Goal: Information Seeking & Learning: Find specific fact

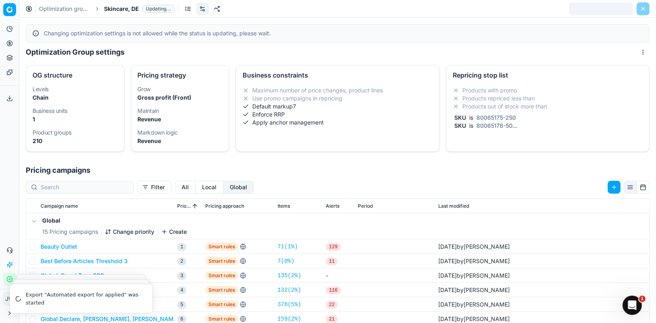
scroll to position [10, 0]
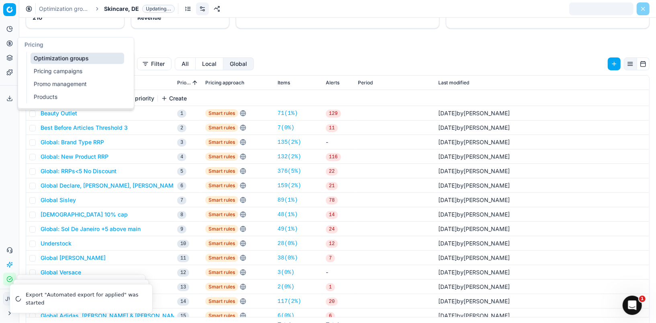
click at [9, 45] on icon at bounding box center [9, 43] width 6 height 6
click at [44, 59] on link "Optimization groups" at bounding box center [78, 58] width 94 height 11
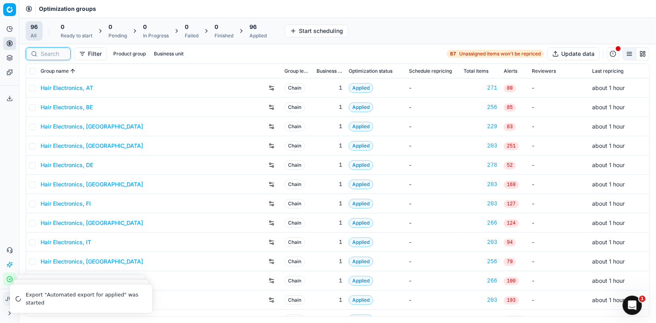
click at [41, 51] on input at bounding box center [53, 54] width 25 height 8
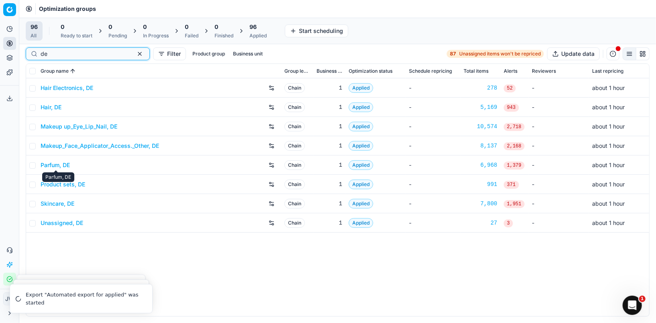
type input "de"
click at [57, 206] on link "Skincare, DE" at bounding box center [58, 204] width 34 height 8
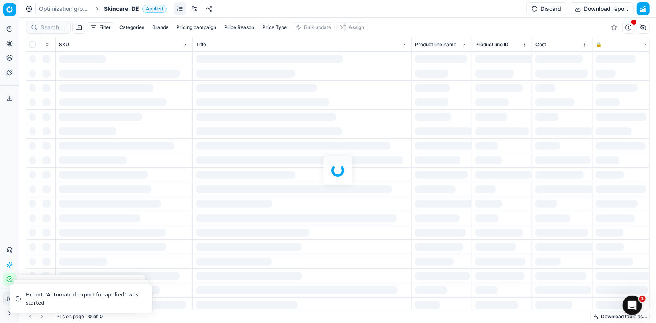
click at [193, 7] on link at bounding box center [194, 8] width 13 height 13
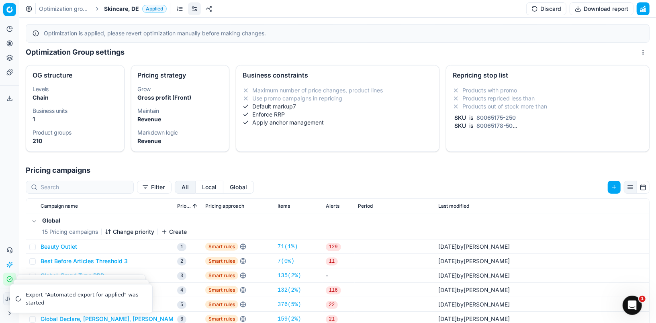
click at [179, 9] on link at bounding box center [180, 8] width 13 height 13
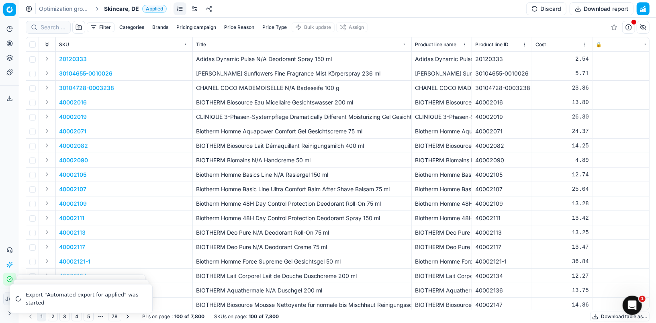
click at [156, 29] on button "Brands" at bounding box center [160, 27] width 22 height 10
type input "shis"
click at [106, 55] on input "Suggestions" at bounding box center [104, 56] width 6 height 6
checkbox input "true"
click at [209, 75] on button "Apply" at bounding box center [210, 75] width 20 height 10
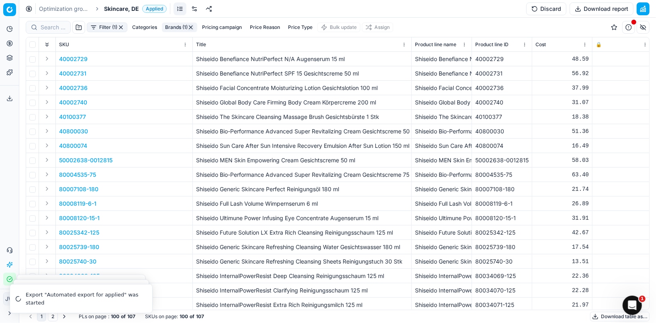
click at [47, 157] on button "Expand" at bounding box center [47, 160] width 10 height 10
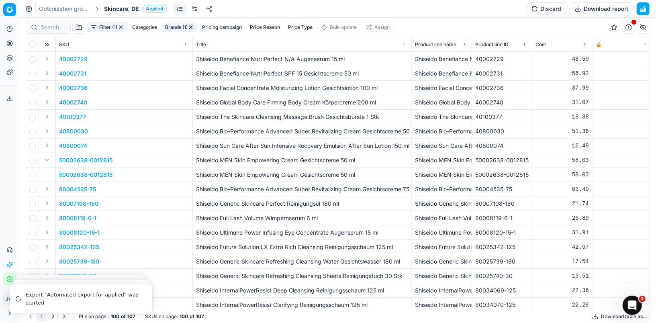
click at [65, 169] on td "50002638-0012815" at bounding box center [124, 174] width 137 height 14
click at [67, 173] on p "50002638-0012815" at bounding box center [85, 175] width 53 height 8
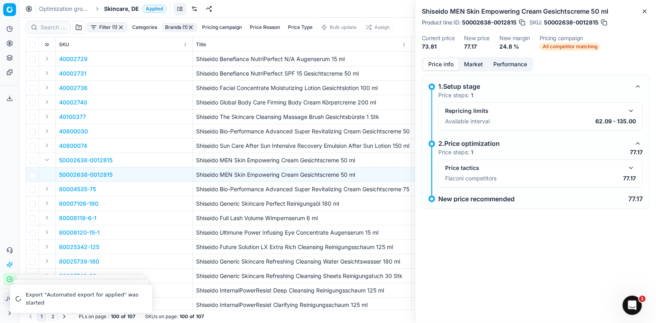
click at [630, 163] on button "button" at bounding box center [631, 168] width 10 height 10
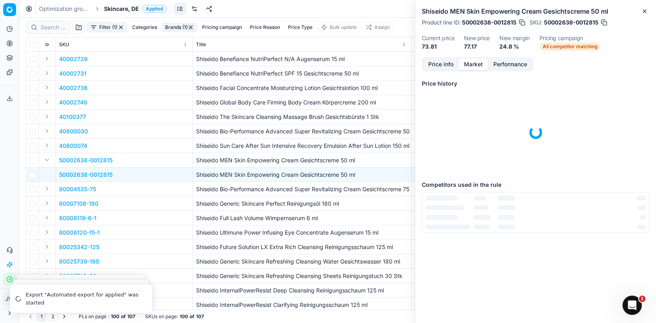
click at [474, 61] on button "Market" at bounding box center [473, 65] width 29 height 12
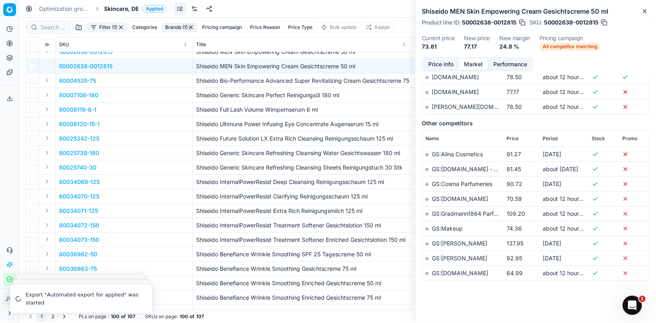
scroll to position [109, 0]
click at [47, 225] on button "Expand" at bounding box center [47, 225] width 10 height 10
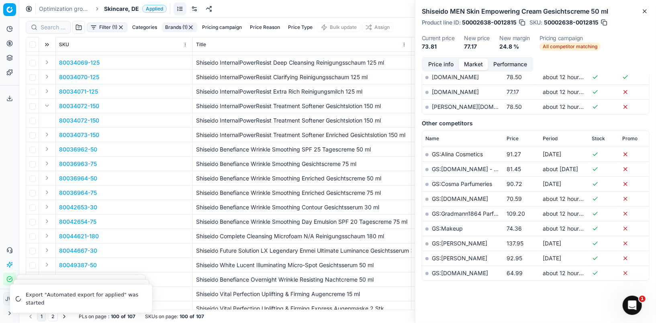
scroll to position [229, 0]
click at [74, 120] on p "80034072-150" at bounding box center [79, 119] width 40 height 8
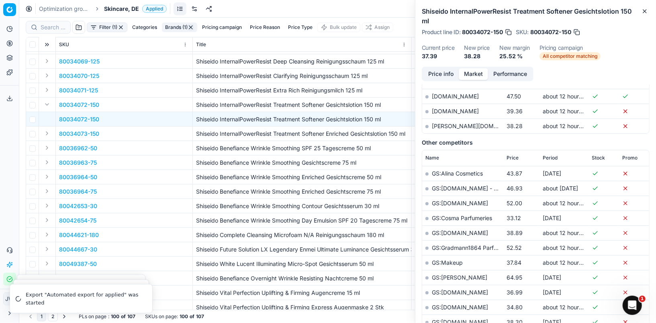
scroll to position [320, 0]
click at [442, 273] on link "GS:[PERSON_NAME]" at bounding box center [459, 276] width 55 height 7
click at [43, 206] on button "Expand" at bounding box center [47, 206] width 10 height 10
click at [70, 220] on p "80042653-30" at bounding box center [78, 220] width 38 height 8
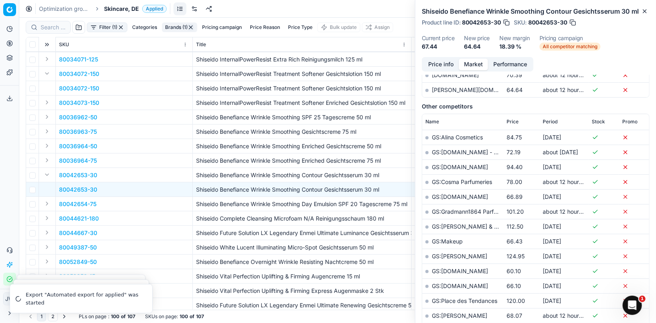
scroll to position [347, 0]
click at [445, 259] on link "GS:[PERSON_NAME]" at bounding box center [459, 255] width 55 height 7
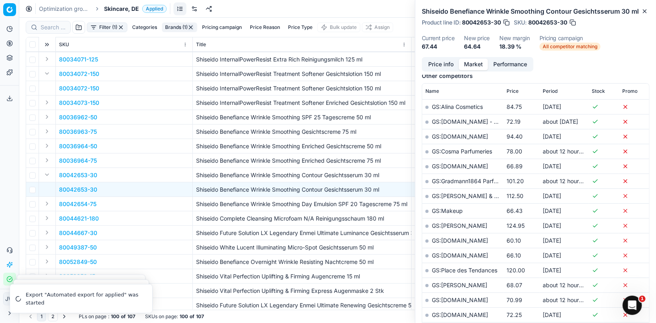
scroll to position [374, 0]
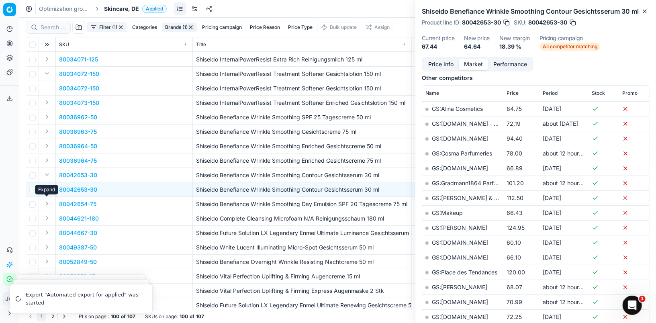
click at [46, 202] on button "Expand" at bounding box center [47, 204] width 10 height 10
click at [67, 219] on p "80042654-75" at bounding box center [77, 218] width 37 height 8
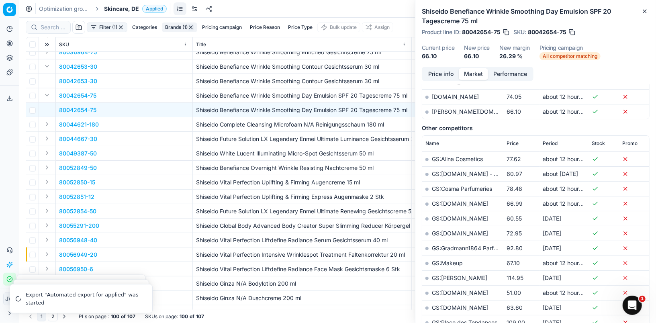
scroll to position [369, 0]
click at [50, 224] on button "Expand" at bounding box center [47, 225] width 10 height 10
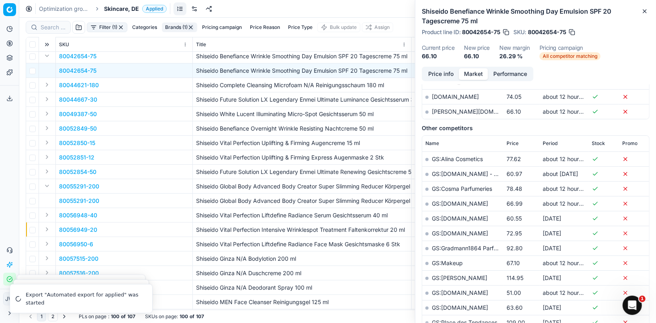
click at [75, 203] on p "80055291-200" at bounding box center [79, 201] width 40 height 8
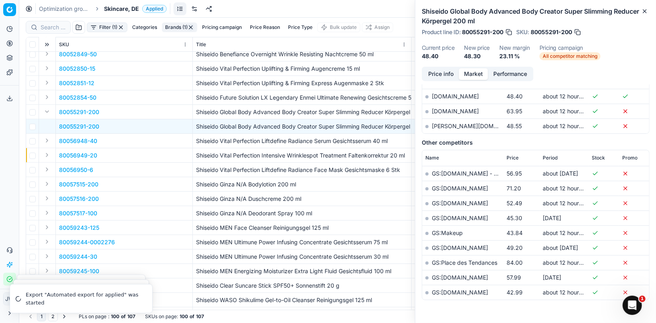
scroll to position [484, 0]
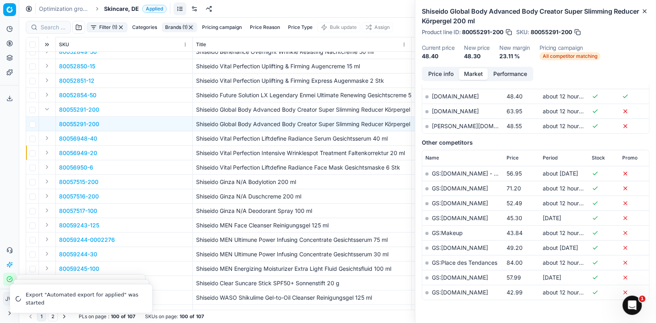
click at [50, 223] on button "Expand" at bounding box center [47, 225] width 10 height 10
click at [69, 237] on p "80059243-125" at bounding box center [79, 240] width 40 height 8
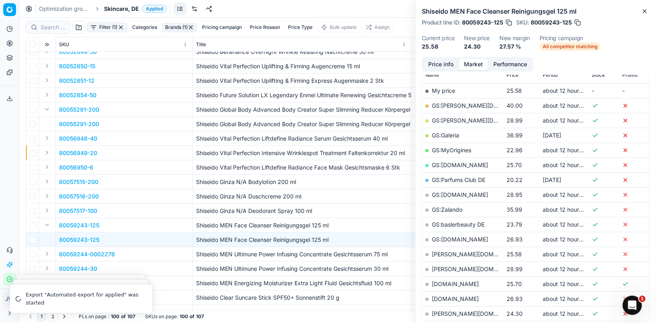
scroll to position [334, 0]
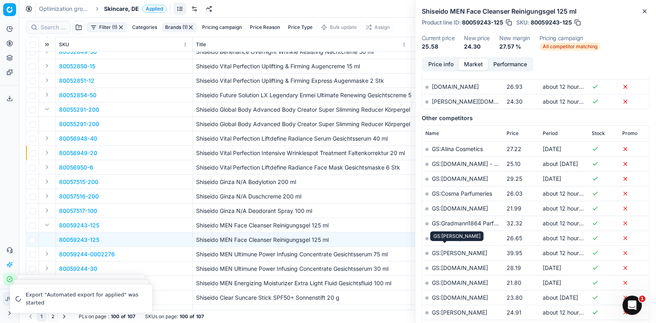
click at [447, 249] on link "GS:[PERSON_NAME]" at bounding box center [459, 252] width 55 height 7
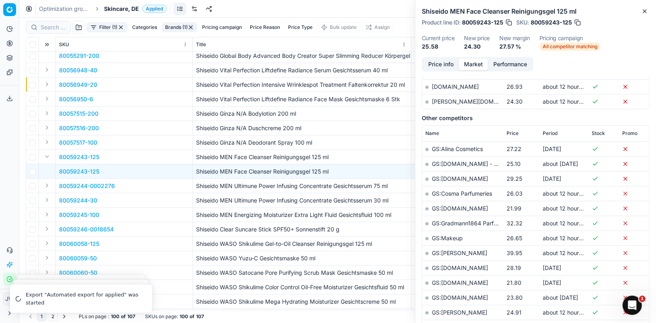
scroll to position [553, 0]
click at [48, 202] on button "Expand" at bounding box center [47, 199] width 10 height 10
click at [69, 212] on p "80059244-30" at bounding box center [78, 214] width 38 height 8
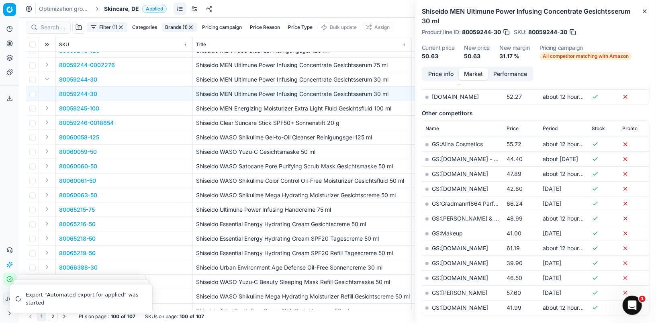
scroll to position [675, 0]
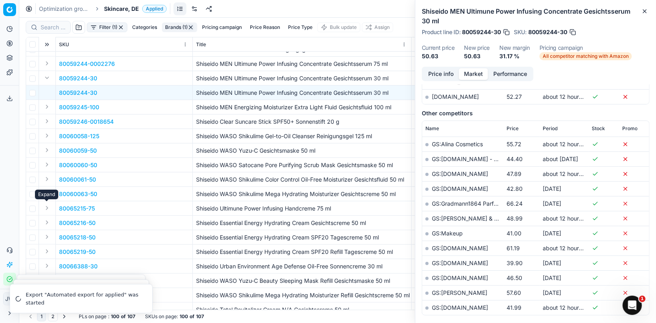
click at [47, 207] on button "Expand" at bounding box center [47, 208] width 10 height 10
click at [71, 221] on p "80065215-75" at bounding box center [77, 223] width 36 height 8
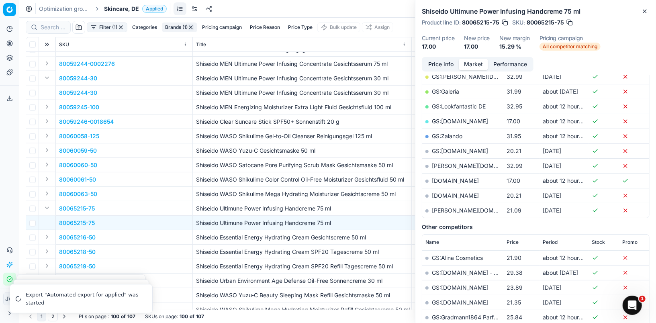
scroll to position [286, 0]
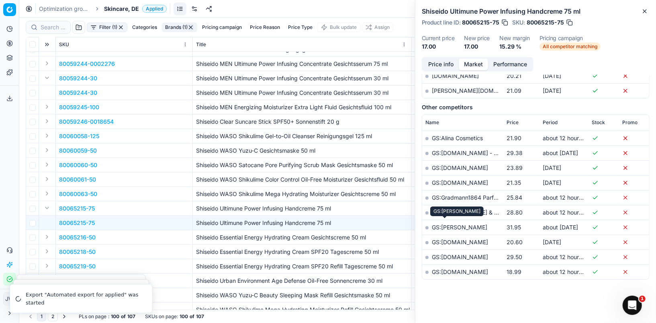
click at [443, 224] on link "GS:[PERSON_NAME]" at bounding box center [459, 227] width 55 height 7
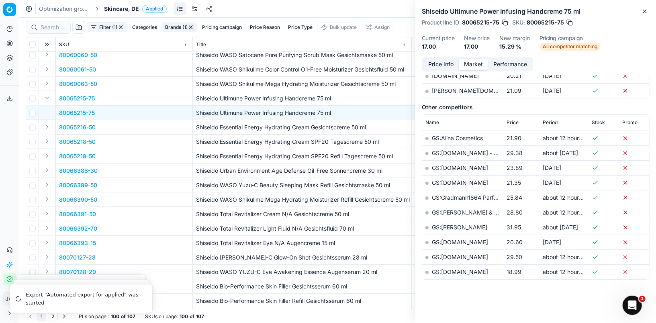
scroll to position [785, 0]
click at [47, 214] on button "Expand" at bounding box center [47, 213] width 10 height 10
click at [71, 224] on p "80066391-50" at bounding box center [77, 228] width 37 height 8
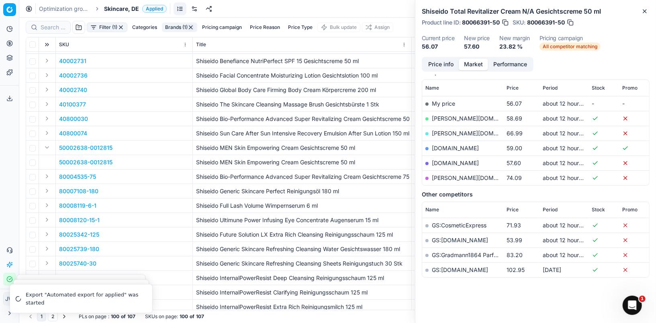
scroll to position [0, 0]
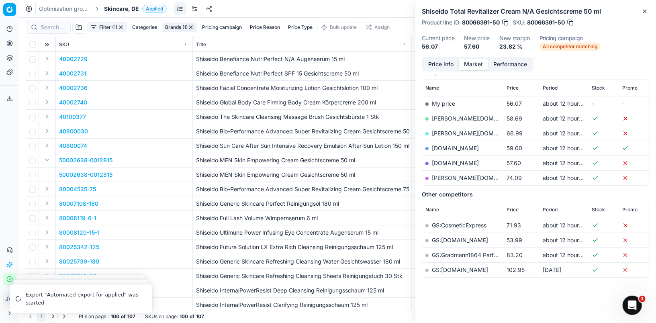
click at [44, 57] on button "Expand" at bounding box center [47, 59] width 10 height 10
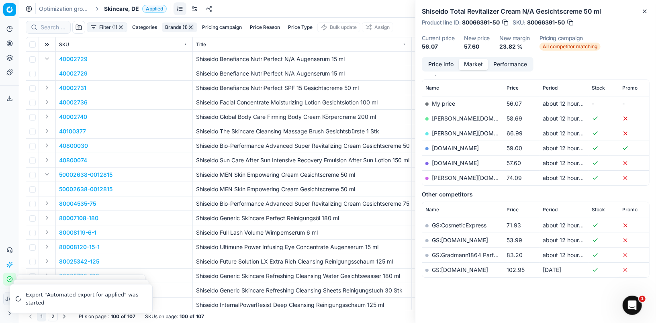
click at [73, 68] on td "40002729" at bounding box center [124, 73] width 137 height 14
click at [73, 73] on p "40002729" at bounding box center [73, 73] width 29 height 8
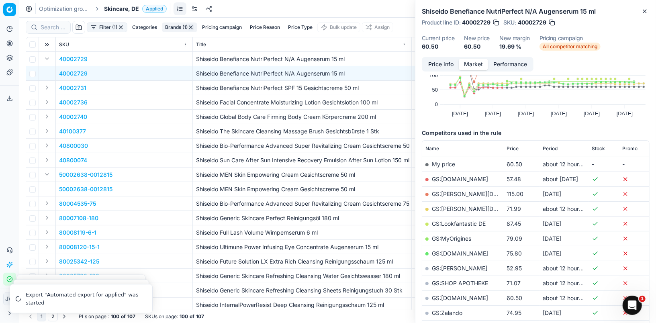
scroll to position [286, 0]
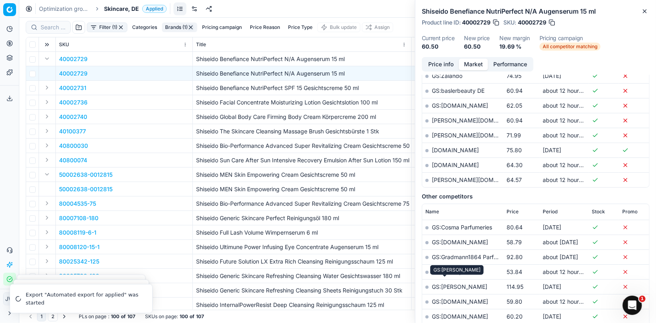
click at [445, 283] on link "GS:[PERSON_NAME]" at bounding box center [459, 286] width 55 height 7
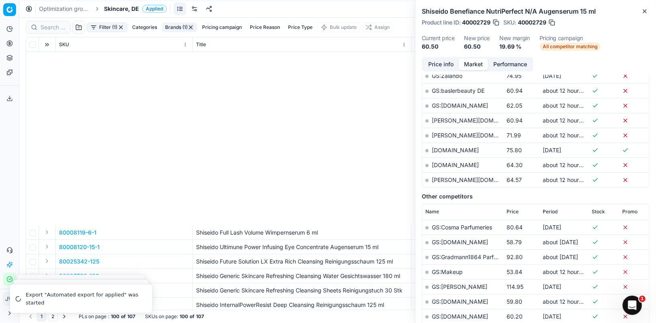
scroll to position [255, 0]
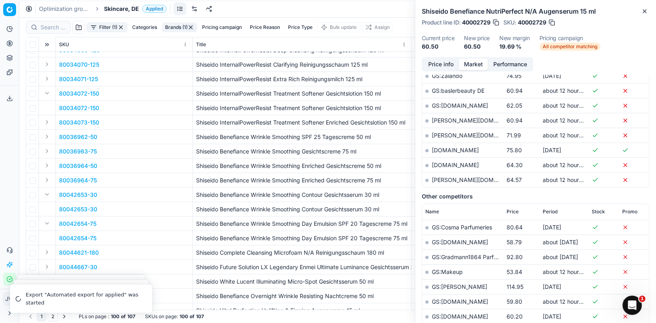
click at [46, 181] on button "Expand" at bounding box center [47, 180] width 10 height 10
click at [67, 195] on p "80036964-75" at bounding box center [78, 195] width 38 height 8
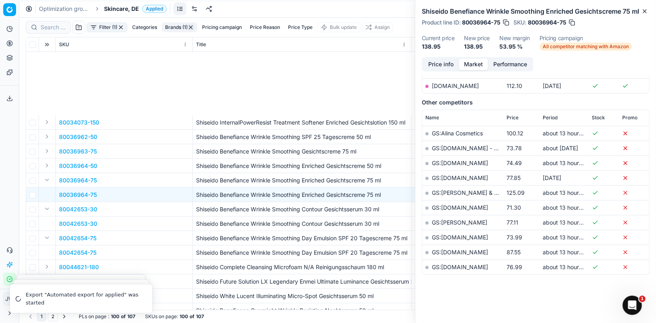
scroll to position [370, 0]
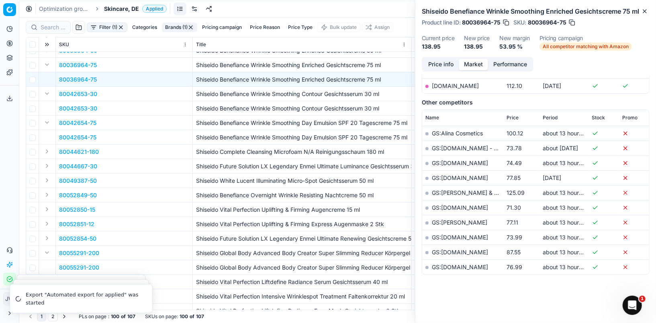
click at [52, 223] on td at bounding box center [47, 224] width 17 height 14
click at [47, 223] on button "Expand" at bounding box center [47, 224] width 10 height 10
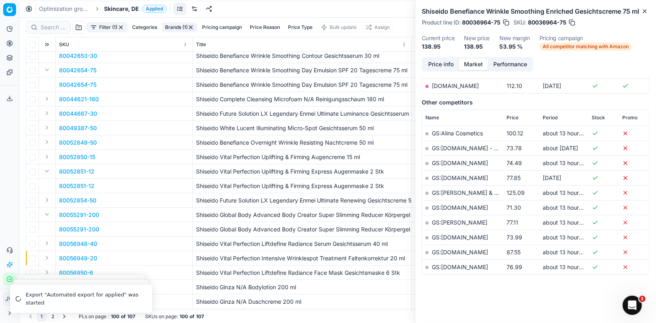
click at [81, 185] on p "80052851-12" at bounding box center [76, 186] width 35 height 8
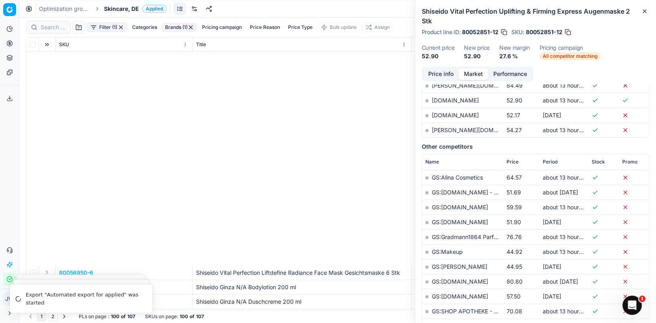
scroll to position [687, 0]
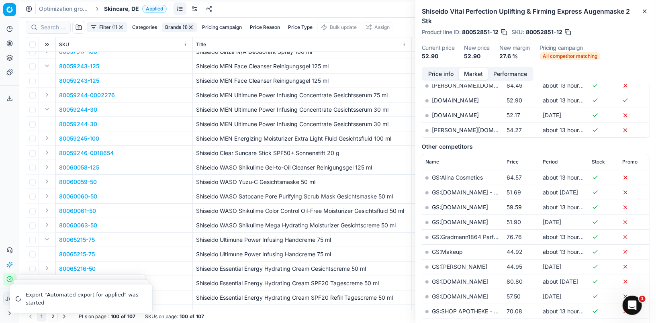
click at [46, 179] on button "Expand" at bounding box center [47, 182] width 10 height 10
click at [90, 193] on p "80060059-50" at bounding box center [78, 196] width 38 height 8
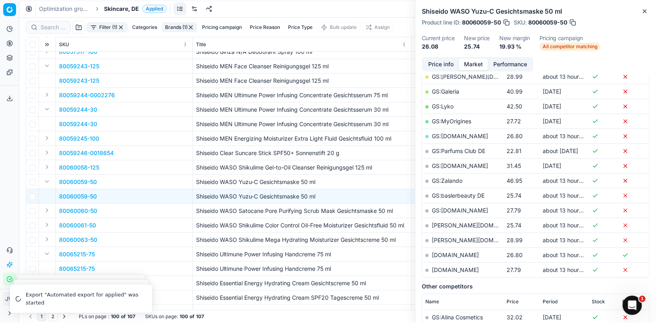
scroll to position [330, 0]
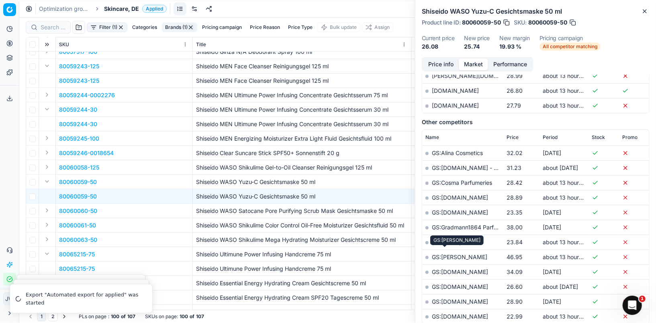
click at [451, 254] on link "GS:[PERSON_NAME]" at bounding box center [459, 256] width 55 height 7
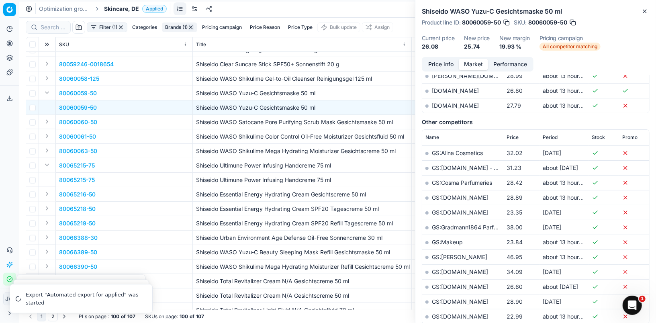
scroll to position [782, 0]
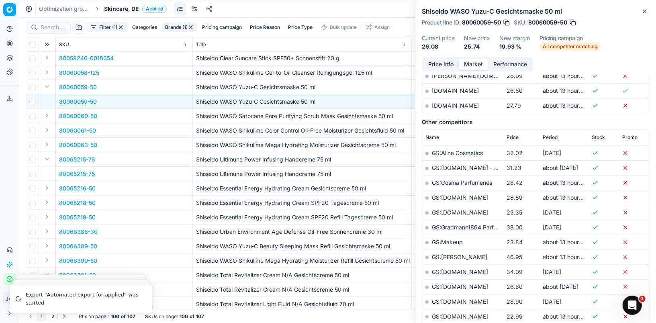
click at [47, 219] on button "Expand" at bounding box center [47, 217] width 10 height 10
click at [71, 229] on p "80065219-50" at bounding box center [77, 232] width 37 height 8
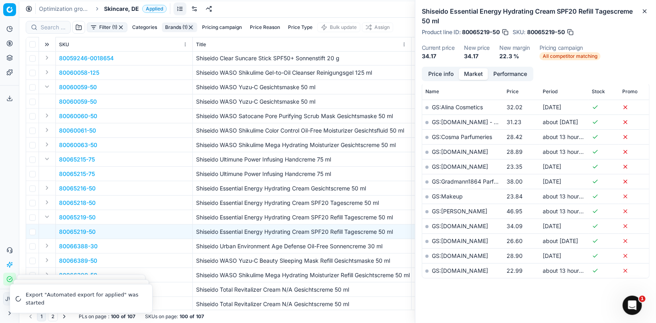
scroll to position [330, 0]
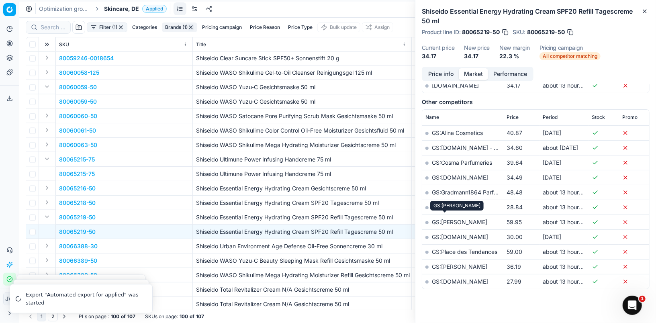
click at [439, 218] on link "GS:[PERSON_NAME]" at bounding box center [459, 221] width 55 height 7
click at [45, 126] on button "Expand" at bounding box center [47, 130] width 10 height 10
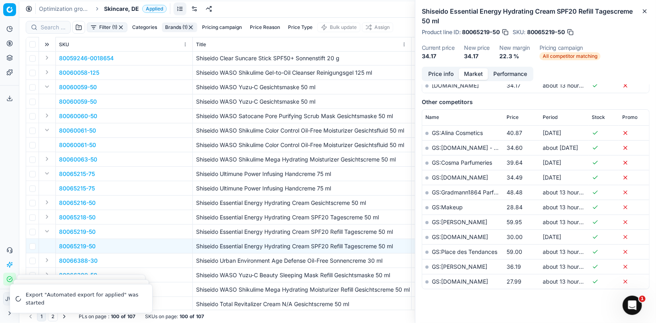
click at [70, 143] on p "80060061-50" at bounding box center [77, 145] width 37 height 8
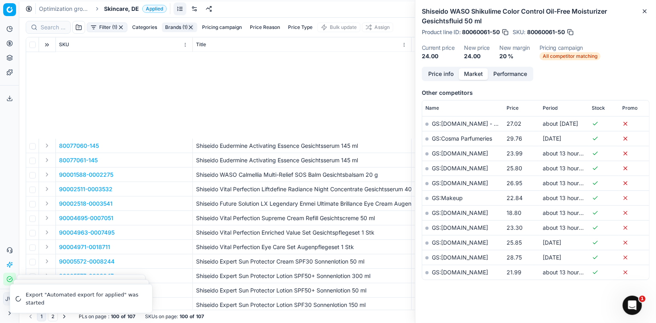
scroll to position [1255, 0]
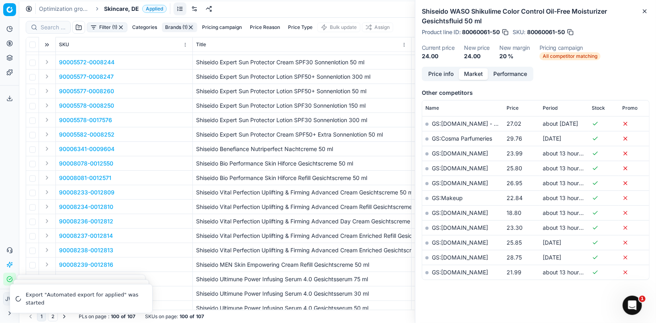
click at [47, 191] on button "Expand" at bounding box center [47, 192] width 10 height 10
click at [71, 204] on p "90008233-0012809" at bounding box center [86, 207] width 55 height 8
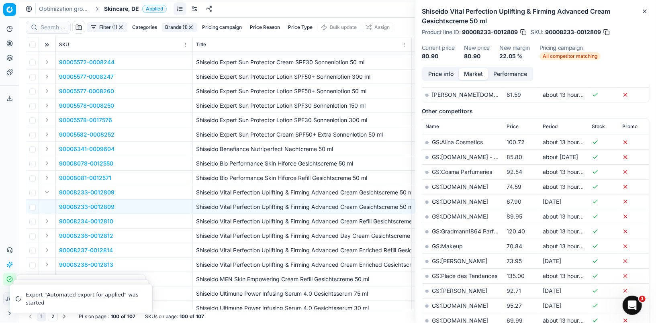
scroll to position [355, 0]
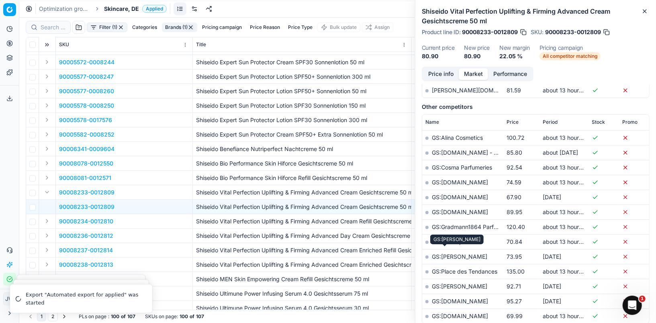
click at [441, 253] on link "GS:[PERSON_NAME]" at bounding box center [459, 256] width 55 height 7
click at [7, 37] on button "Pricing" at bounding box center [9, 43] width 13 height 13
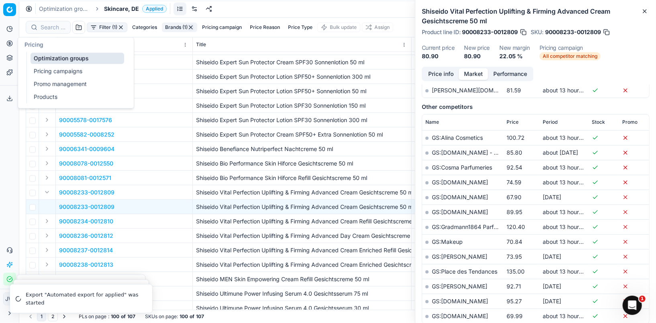
click at [45, 58] on link "Optimization groups" at bounding box center [78, 58] width 94 height 11
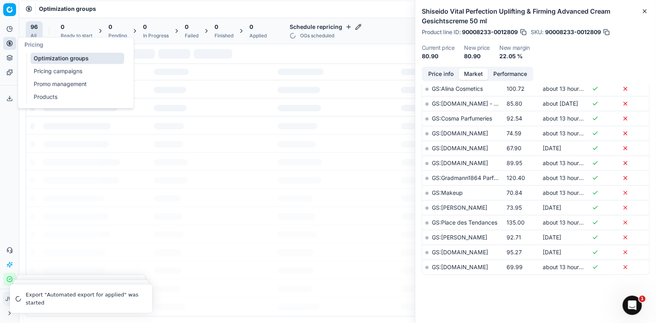
scroll to position [190, 0]
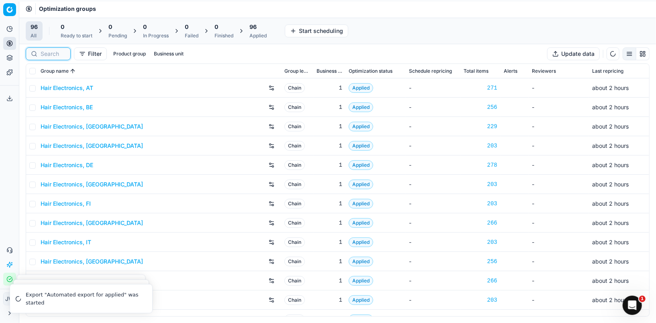
click at [52, 54] on input at bounding box center [53, 54] width 25 height 8
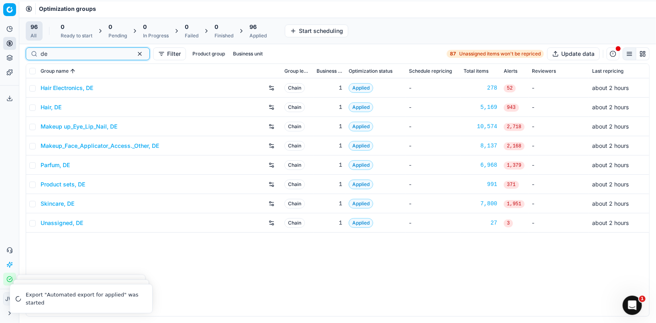
type input "d"
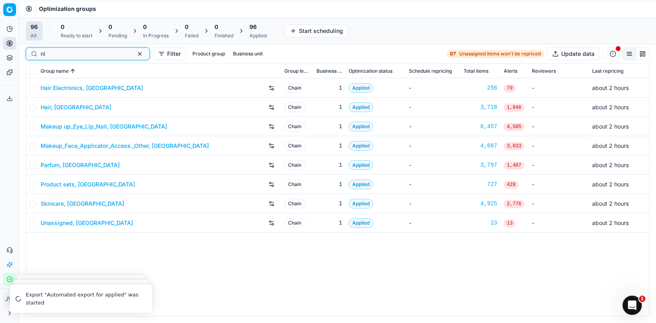
type input "nl"
click at [67, 165] on link "Parfum, [GEOGRAPHIC_DATA]" at bounding box center [80, 165] width 79 height 8
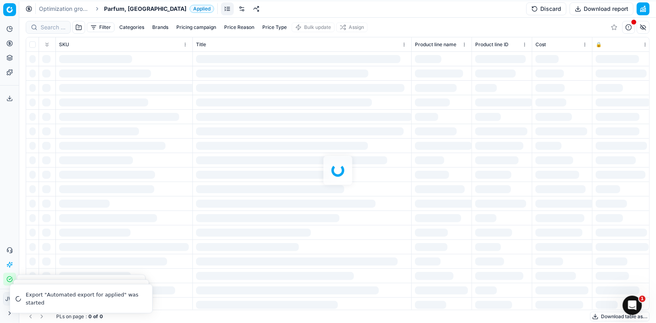
click at [51, 30] on div at bounding box center [337, 170] width 637 height 305
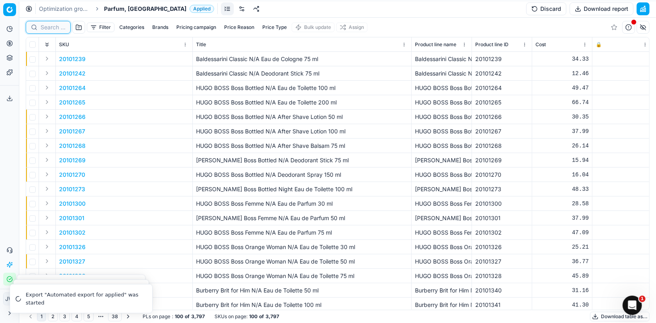
click at [49, 31] on input at bounding box center [53, 27] width 25 height 8
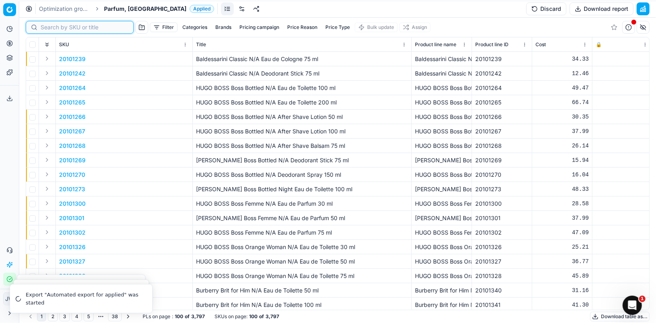
paste input "80011021-0018584"
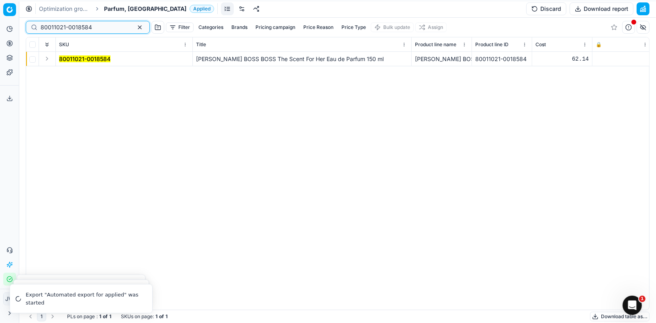
type input "80011021-0018584"
click at [49, 59] on button "Expand" at bounding box center [47, 59] width 10 height 10
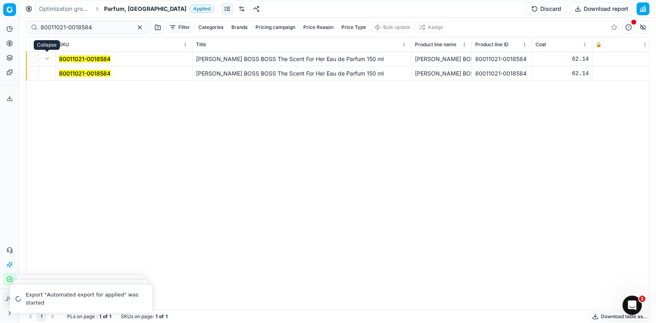
click at [79, 73] on mark "80011021-0018584" at bounding box center [84, 73] width 51 height 7
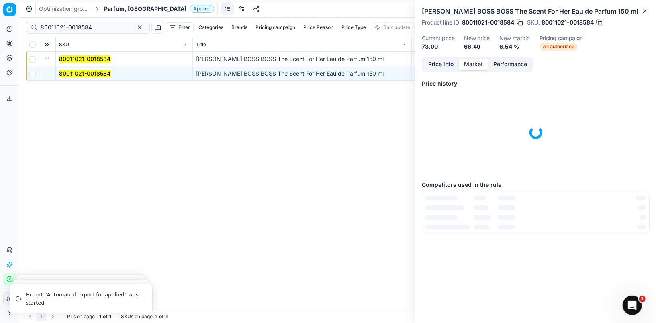
click at [475, 66] on button "Market" at bounding box center [473, 65] width 29 height 12
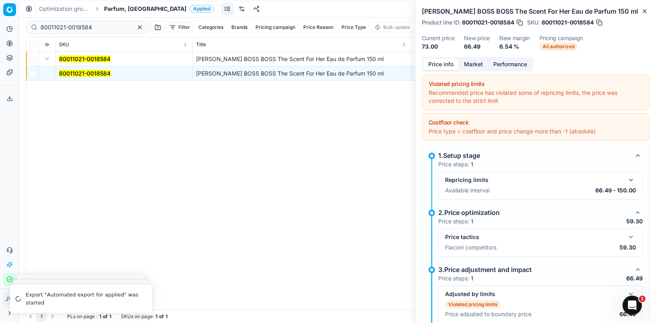
click at [445, 66] on button "Price info" at bounding box center [441, 65] width 36 height 12
click at [629, 234] on button "button" at bounding box center [631, 237] width 10 height 10
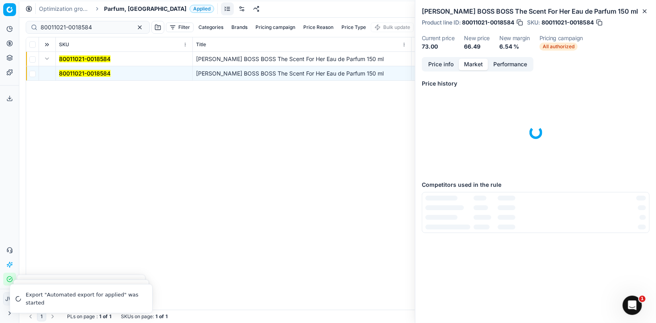
click at [473, 63] on button "Market" at bounding box center [473, 65] width 29 height 12
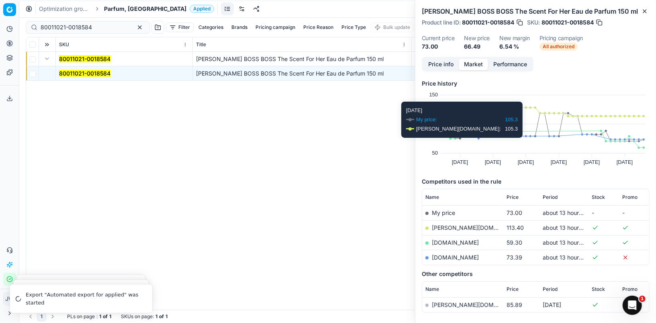
scroll to position [15, 0]
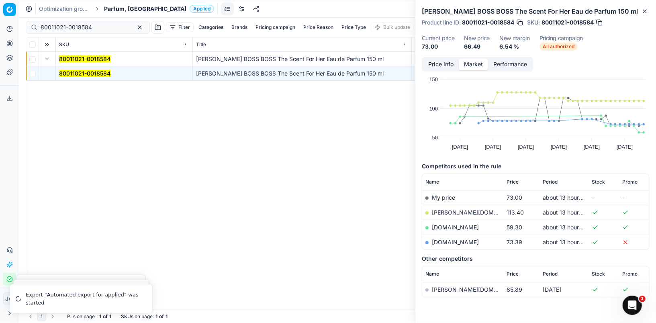
click at [443, 225] on link "[DOMAIN_NAME]" at bounding box center [455, 227] width 47 height 7
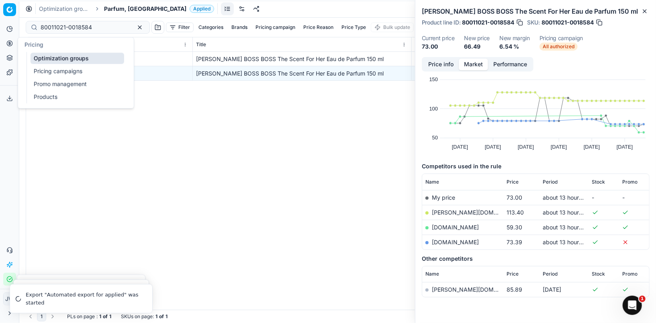
click at [8, 45] on icon at bounding box center [9, 43] width 6 height 6
click at [41, 56] on link "Optimization groups" at bounding box center [78, 58] width 94 height 11
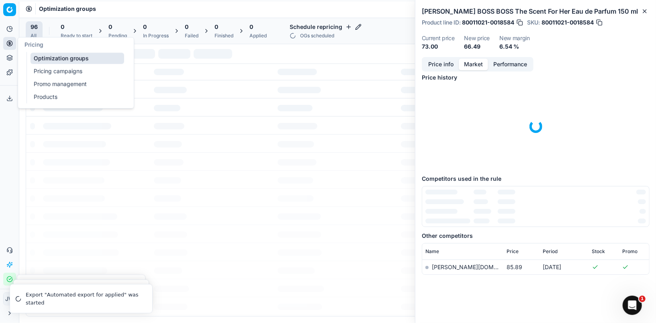
scroll to position [5, 0]
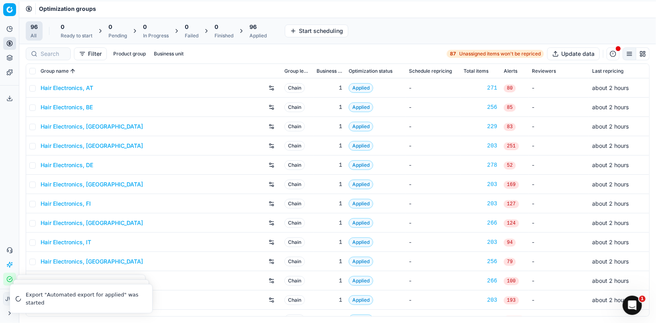
click at [56, 48] on div at bounding box center [48, 53] width 45 height 13
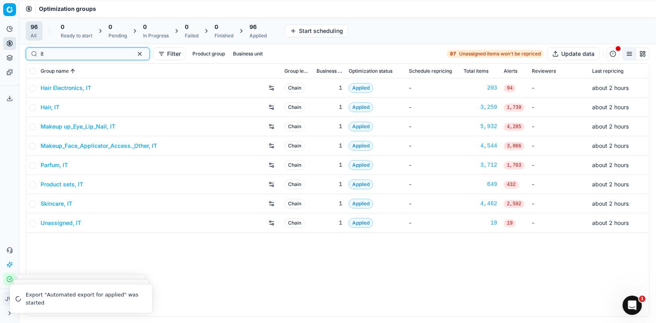
type input "it"
click at [55, 165] on link "Parfum, IT" at bounding box center [54, 165] width 27 height 8
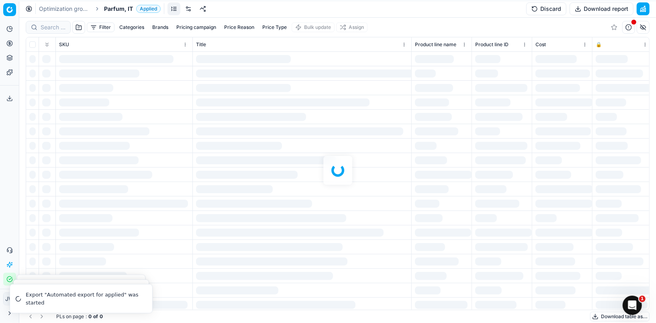
click at [50, 26] on div at bounding box center [337, 170] width 637 height 305
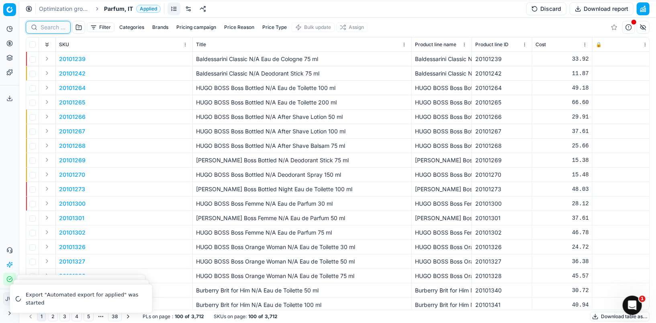
click at [50, 26] on input at bounding box center [53, 27] width 25 height 8
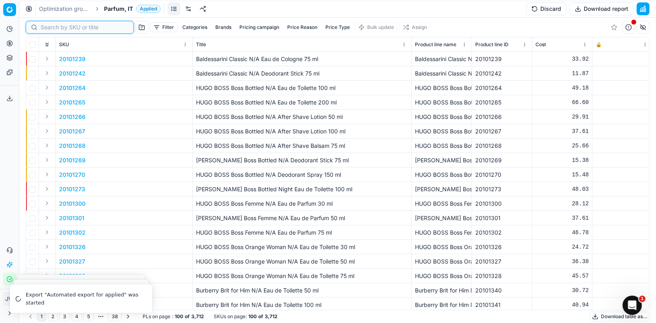
paste input "80044062-90"
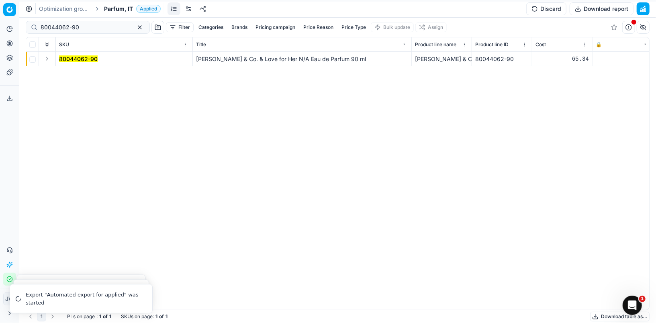
click at [47, 58] on button "Expand" at bounding box center [47, 59] width 10 height 10
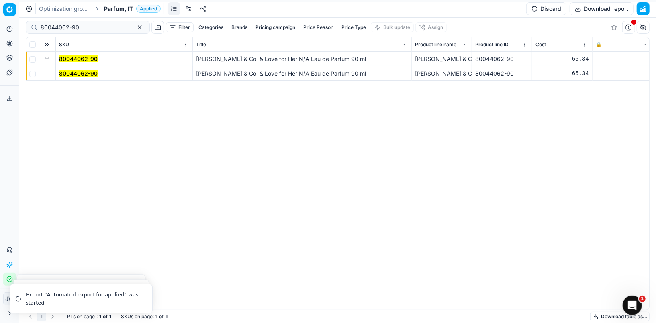
click at [68, 69] on span "80044062-90" at bounding box center [78, 73] width 39 height 8
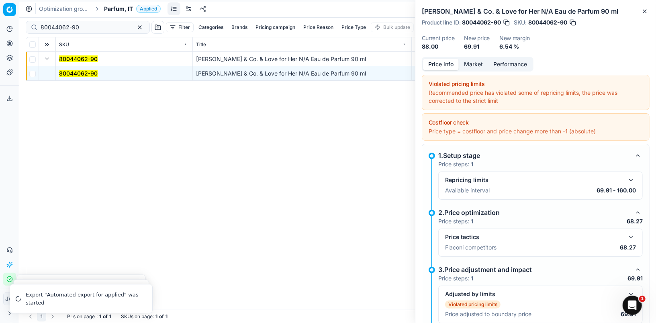
click at [69, 72] on mark "80044062-90" at bounding box center [78, 73] width 39 height 7
click at [630, 235] on button "button" at bounding box center [631, 237] width 10 height 10
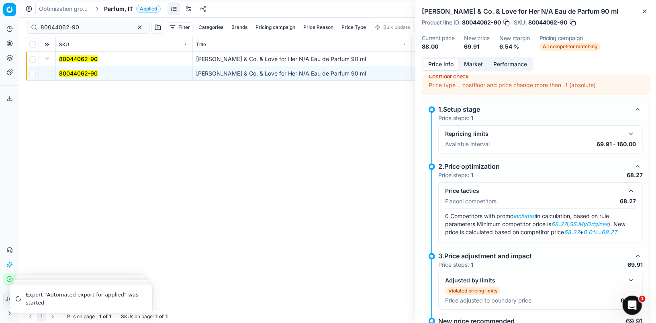
scroll to position [47, 0]
click at [476, 67] on button "Market" at bounding box center [473, 65] width 29 height 12
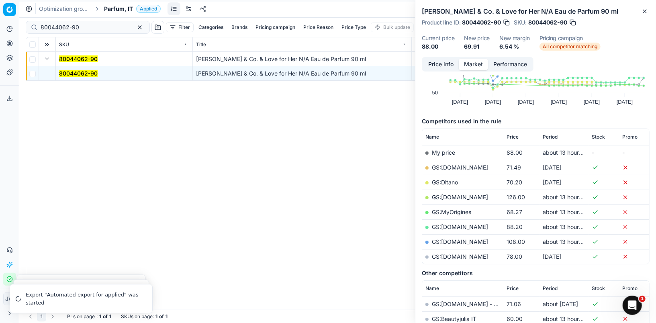
scroll to position [61, 0]
click at [461, 209] on link "GS:MyOrigines" at bounding box center [451, 211] width 39 height 7
drag, startPoint x: 90, startPoint y: 27, endPoint x: 22, endPoint y: 12, distance: 69.0
click at [22, 12] on div "Optimization groups Parfum, IT Applied Discard Download report 80044062-90 Filt…" at bounding box center [337, 161] width 637 height 323
click at [91, 26] on input "80044062-90" at bounding box center [85, 27] width 88 height 8
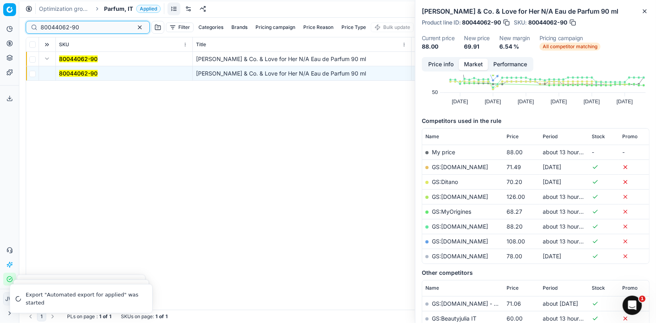
drag, startPoint x: 98, startPoint y: 27, endPoint x: 31, endPoint y: 12, distance: 69.7
click at [31, 12] on div "Optimization groups Parfum, IT Applied Discard Download report 80044062-90 Filt…" at bounding box center [337, 161] width 637 height 323
paste input "90000514-0000666"
type input "90000514-0000666"
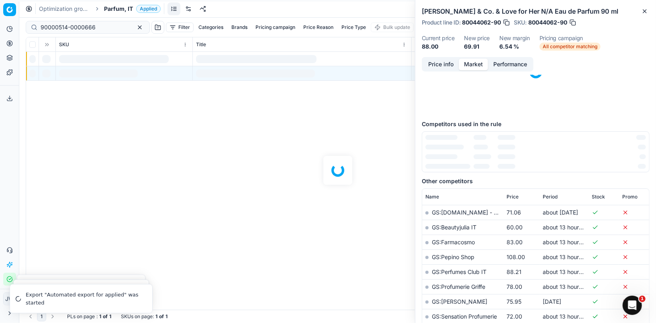
click at [10, 46] on circle at bounding box center [9, 43] width 5 height 5
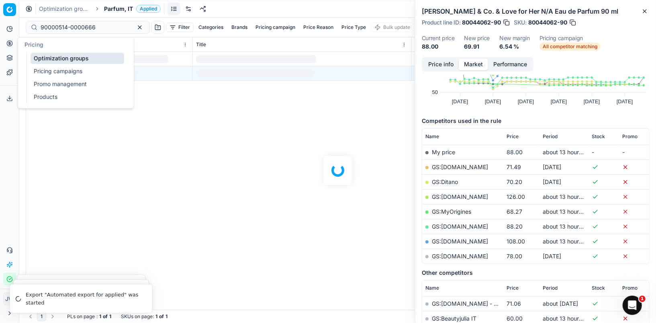
click at [47, 65] on ul "Optimization groups Pricing campaigns Promo management Products" at bounding box center [78, 77] width 102 height 51
click at [47, 60] on link "Optimization groups" at bounding box center [78, 58] width 94 height 11
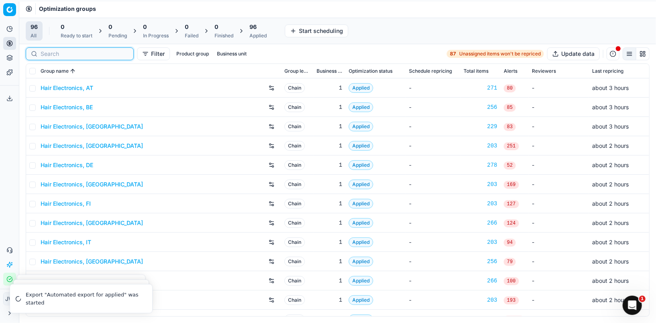
click at [53, 54] on input at bounding box center [85, 54] width 88 height 8
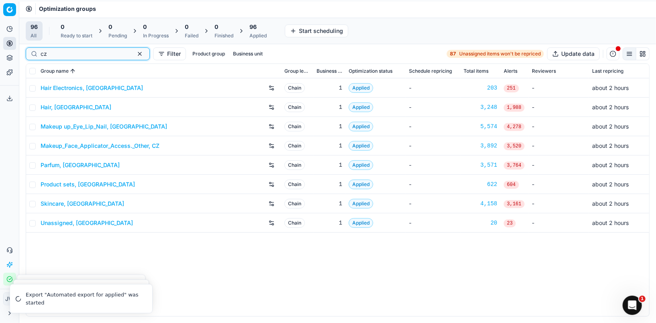
type input "cz"
click at [64, 165] on link "Parfum, [GEOGRAPHIC_DATA]" at bounding box center [80, 165] width 79 height 8
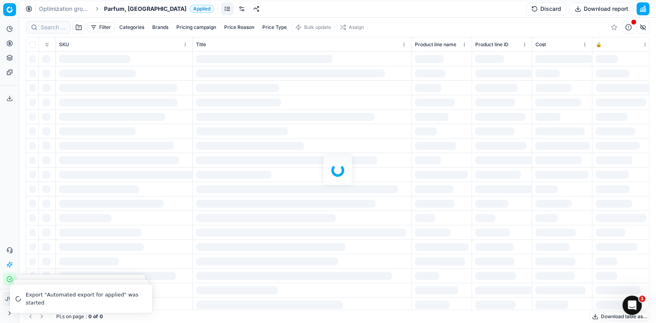
click at [45, 26] on div at bounding box center [337, 170] width 637 height 305
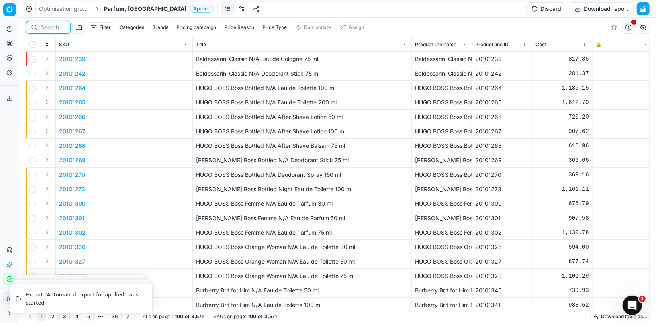
click at [48, 26] on input at bounding box center [53, 27] width 25 height 8
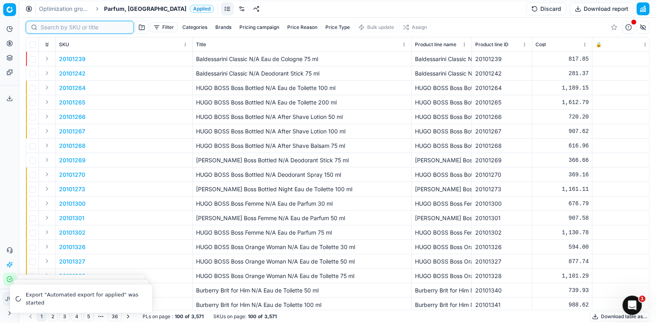
paste input "90000514-0000666"
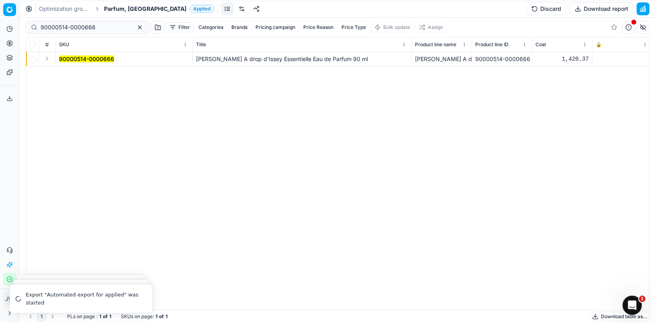
click at [49, 61] on button "Expand" at bounding box center [47, 59] width 10 height 10
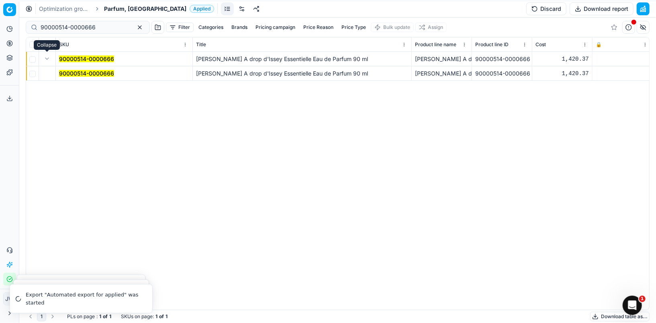
click at [79, 73] on mark "90000514-0000666" at bounding box center [86, 73] width 55 height 7
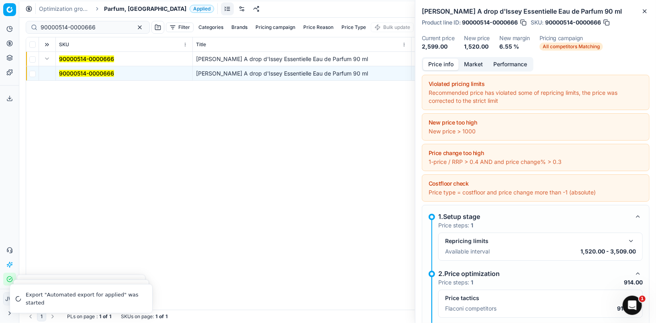
scroll to position [99, 0]
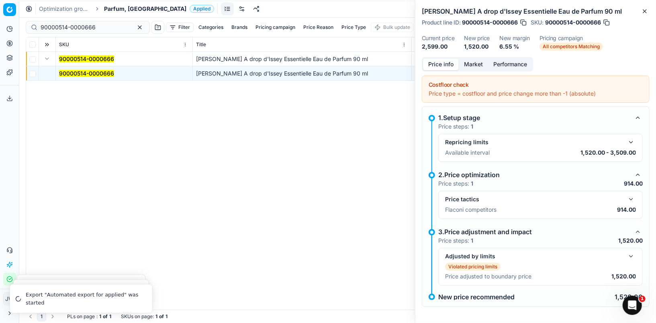
click at [631, 196] on button "button" at bounding box center [631, 199] width 10 height 10
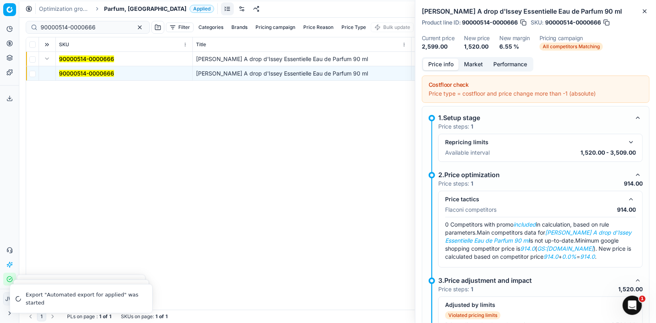
scroll to position [147, 0]
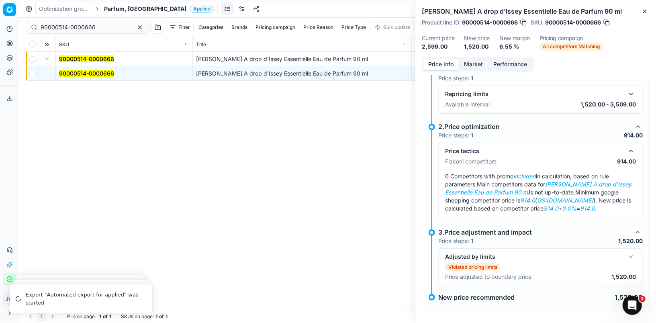
click at [478, 66] on button "Market" at bounding box center [473, 65] width 29 height 12
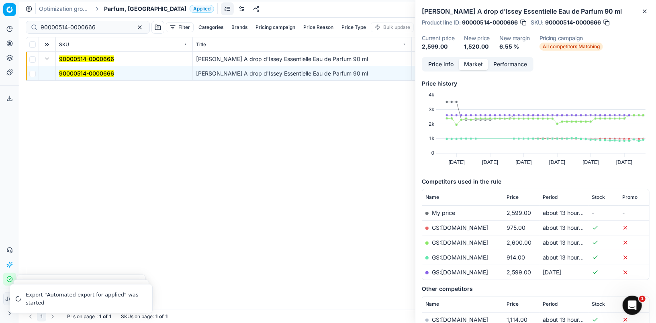
scroll to position [99, 0]
click at [443, 64] on button "Price info" at bounding box center [441, 65] width 36 height 12
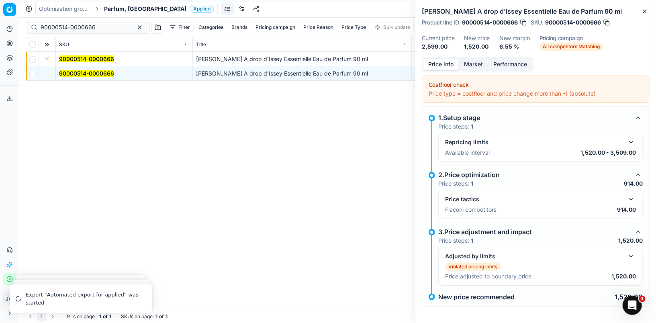
click at [631, 255] on button "button" at bounding box center [631, 256] width 10 height 10
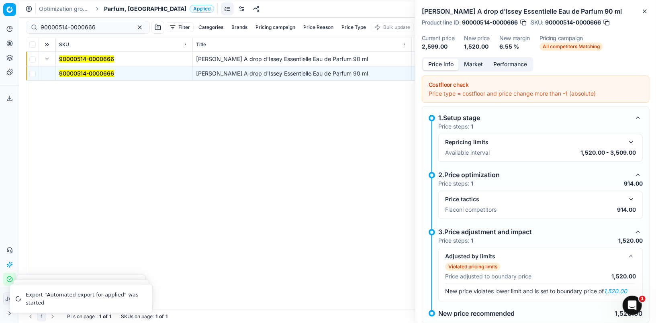
click at [632, 194] on button "button" at bounding box center [631, 199] width 10 height 10
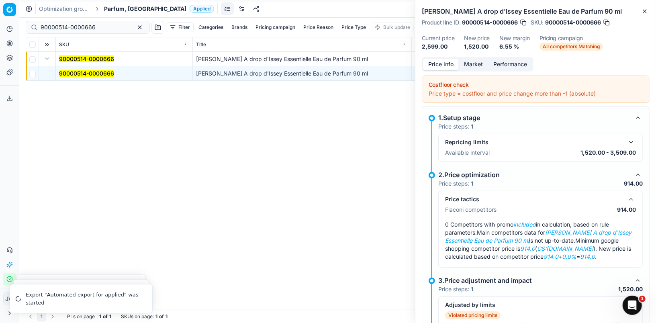
click at [468, 59] on button "Market" at bounding box center [473, 65] width 29 height 12
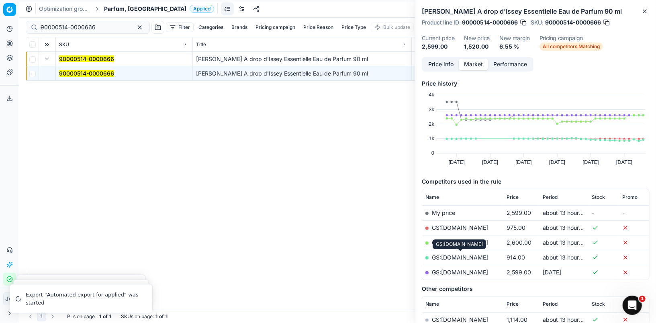
click at [441, 254] on link "GS:[DOMAIN_NAME]" at bounding box center [460, 257] width 56 height 7
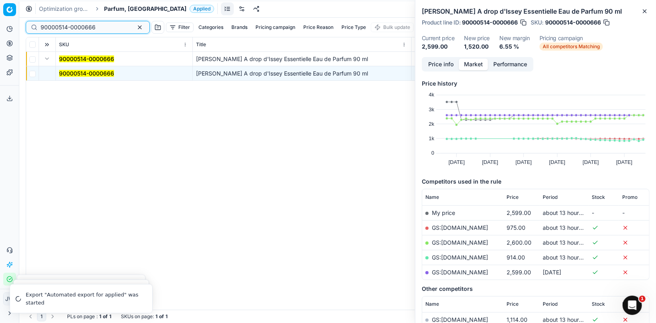
drag, startPoint x: 100, startPoint y: 28, endPoint x: 20, endPoint y: 12, distance: 81.4
click at [20, 12] on div "Pricing platform Analytics Pricing Product portfolio Templates Export service 6…" at bounding box center [328, 161] width 656 height 323
paste input "1887-0002640"
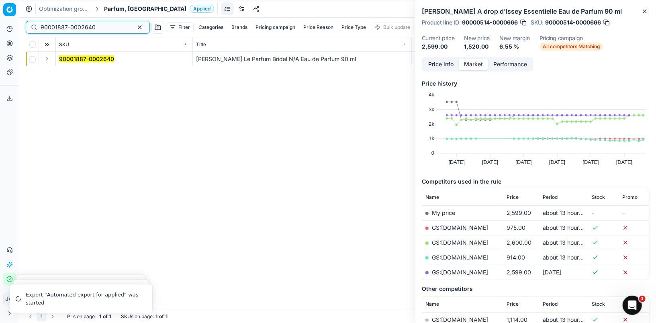
type input "90001887-0002640"
click at [46, 60] on button "Expand" at bounding box center [47, 59] width 10 height 10
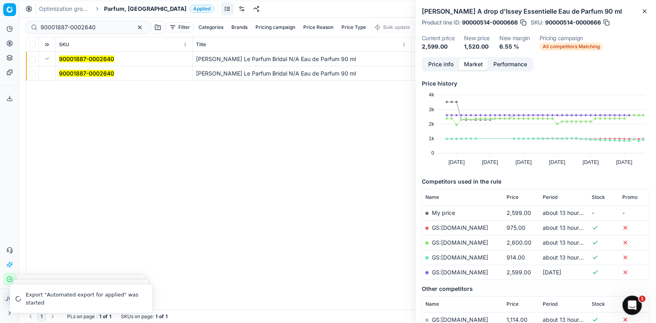
click at [65, 73] on mark "90001887-0002640" at bounding box center [86, 73] width 55 height 7
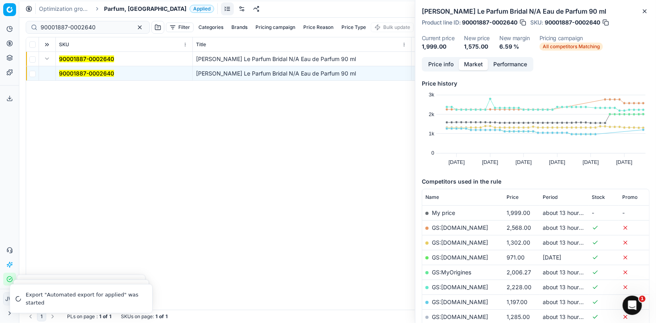
click at [443, 64] on button "Price info" at bounding box center [441, 65] width 36 height 12
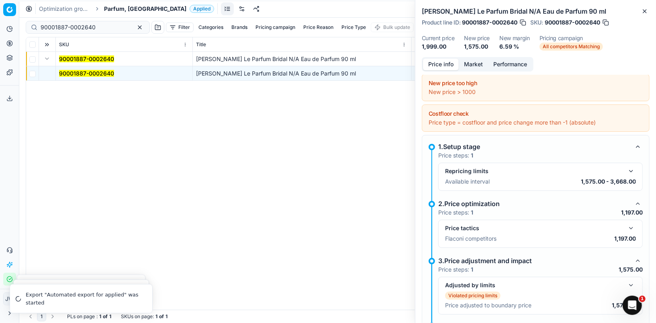
click at [631, 226] on button "button" at bounding box center [631, 228] width 10 height 10
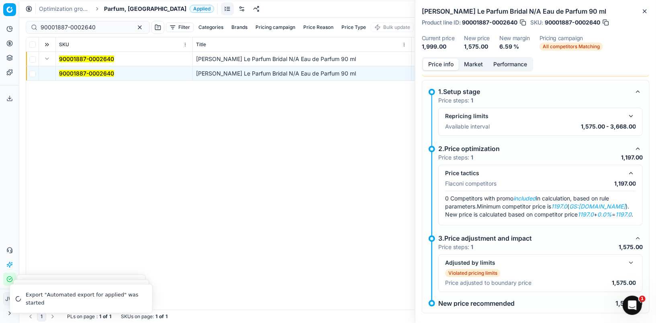
scroll to position [95, 0]
click at [474, 70] on div "Price info Market Performance" at bounding box center [478, 64] width 112 height 14
click at [473, 67] on button "Market" at bounding box center [473, 65] width 29 height 12
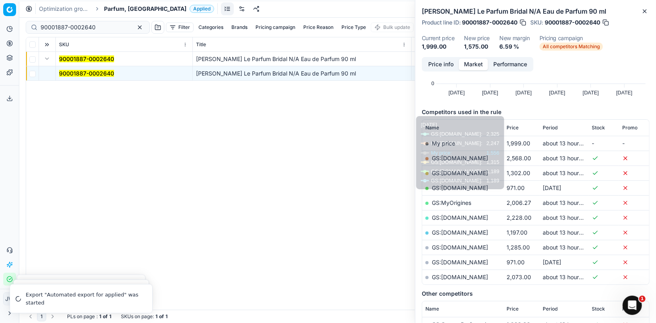
scroll to position [70, 0]
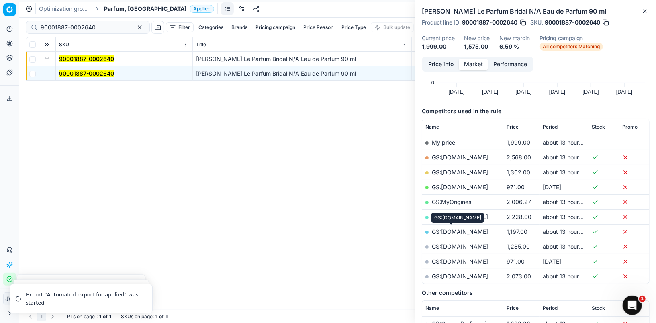
click at [445, 231] on link "GS:[DOMAIN_NAME]" at bounding box center [460, 231] width 56 height 7
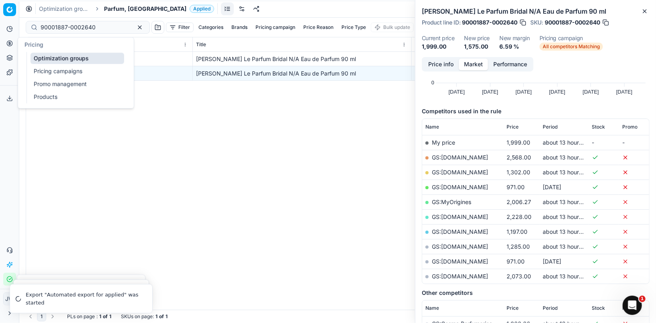
click at [4, 44] on button "Pricing" at bounding box center [9, 43] width 13 height 13
click at [48, 58] on link "Optimization groups" at bounding box center [78, 58] width 94 height 11
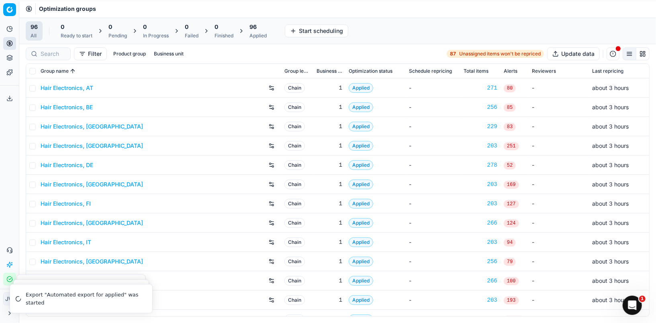
click at [12, 45] on icon at bounding box center [9, 43] width 6 height 6
click at [64, 62] on link "Optimization groups" at bounding box center [78, 58] width 94 height 11
click at [53, 59] on div at bounding box center [48, 53] width 45 height 13
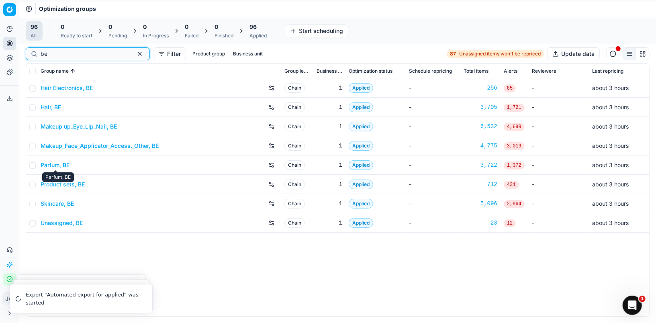
type input "be"
click at [57, 166] on link "Parfum, BE" at bounding box center [55, 165] width 29 height 8
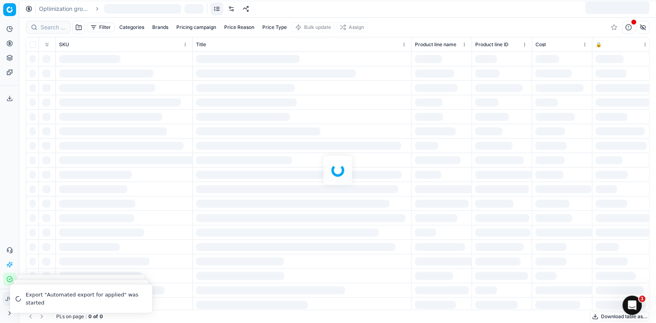
click at [48, 24] on div at bounding box center [337, 170] width 637 height 305
click at [52, 27] on div "Filter Categories Brands Pricing campaign Price Reason Price Type Bulk update A…" at bounding box center [337, 170] width 637 height 305
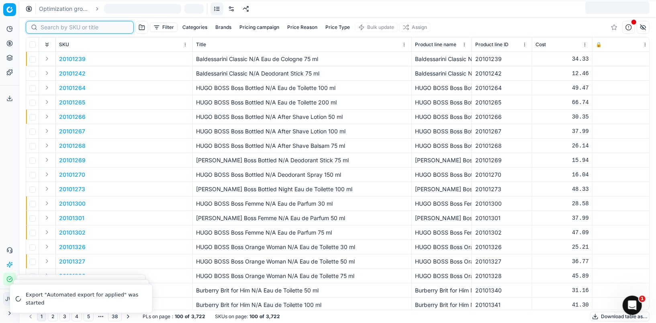
click at [52, 27] on input at bounding box center [85, 27] width 88 height 8
paste input "80075123-100"
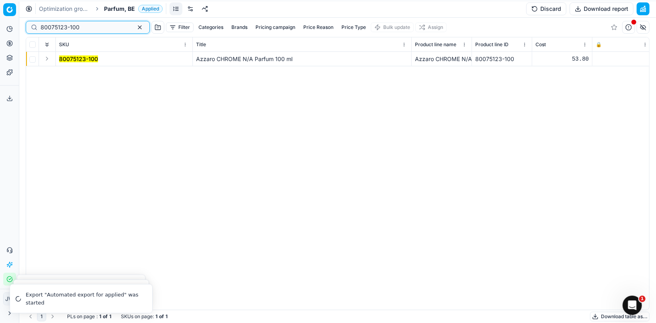
type input "80075123-100"
click at [51, 58] on button "Expand" at bounding box center [47, 59] width 10 height 10
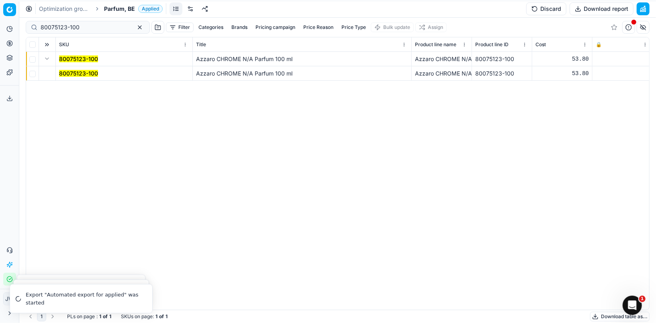
click at [71, 78] on td "80075123-100" at bounding box center [124, 73] width 137 height 14
click at [71, 70] on mark "80075123-100" at bounding box center [78, 73] width 39 height 7
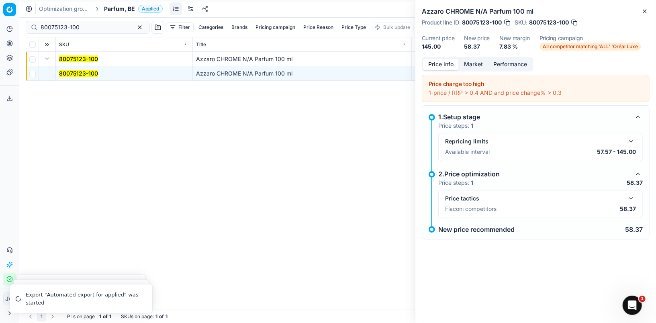
click at [473, 63] on button "Market" at bounding box center [473, 65] width 29 height 12
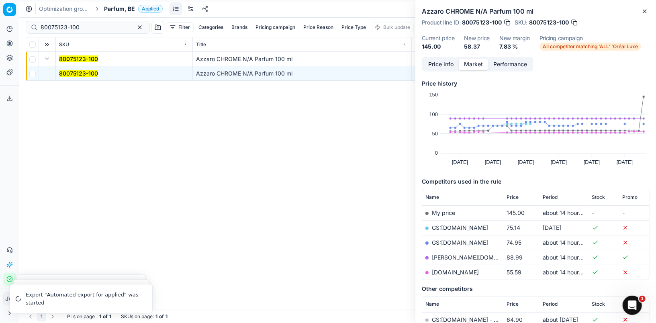
click at [445, 64] on button "Price info" at bounding box center [441, 65] width 36 height 12
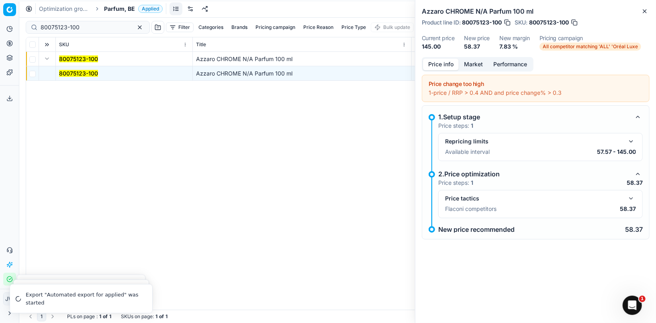
click at [634, 194] on button "button" at bounding box center [631, 199] width 10 height 10
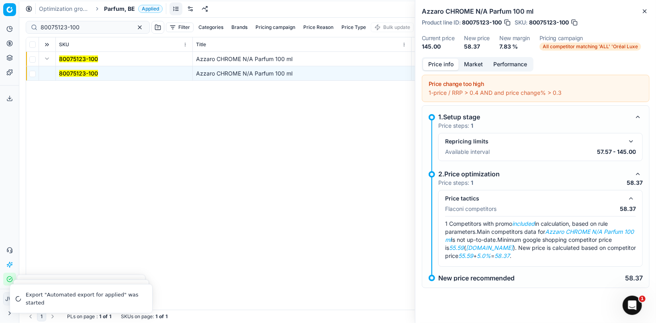
click at [478, 68] on button "Market" at bounding box center [473, 65] width 29 height 12
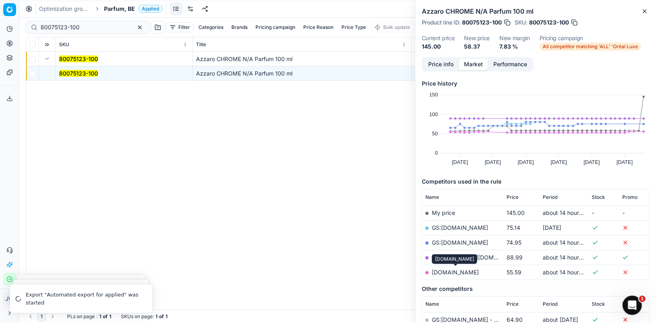
click at [455, 269] on link "[DOMAIN_NAME]" at bounding box center [455, 272] width 47 height 7
